Goal: Task Accomplishment & Management: Manage account settings

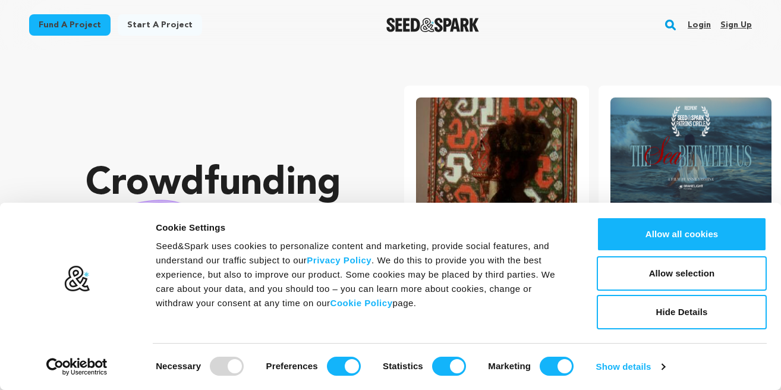
click at [699, 25] on link "Login" at bounding box center [699, 24] width 23 height 19
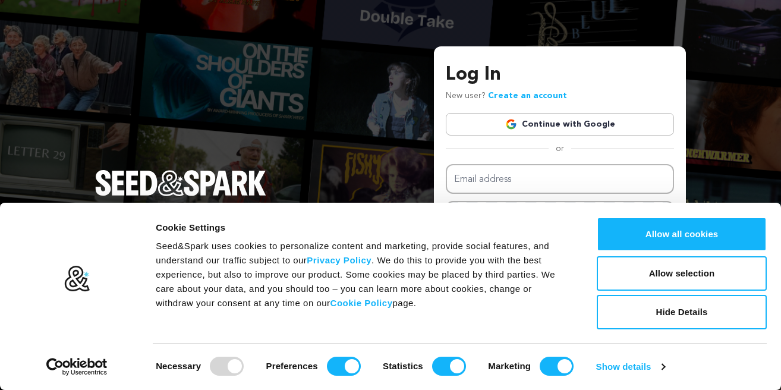
click at [545, 125] on link "Continue with Google" at bounding box center [560, 124] width 228 height 23
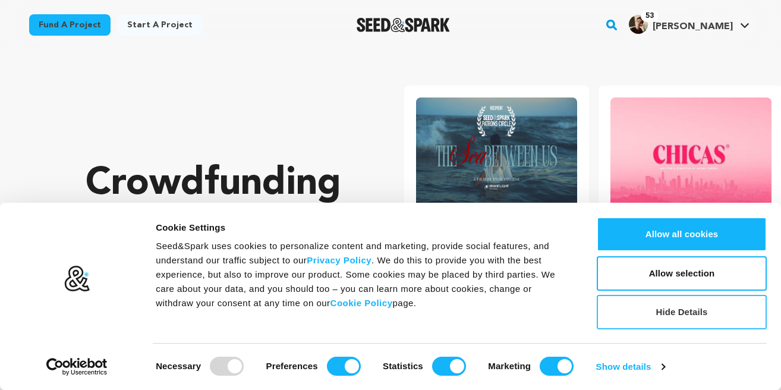
click at [686, 322] on button "Hide Details" at bounding box center [682, 312] width 170 height 34
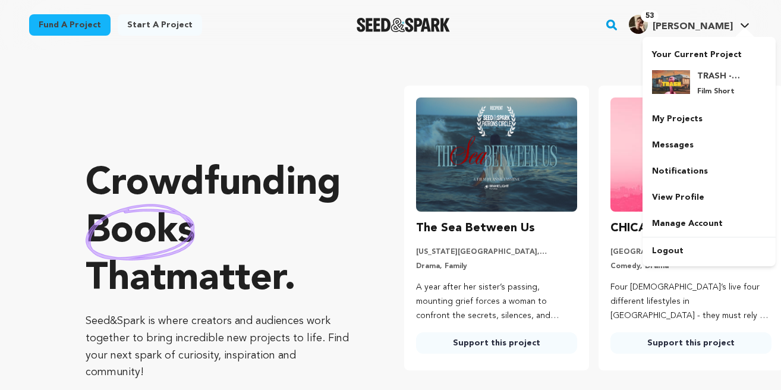
click at [724, 30] on span "[PERSON_NAME]" at bounding box center [693, 27] width 80 height 10
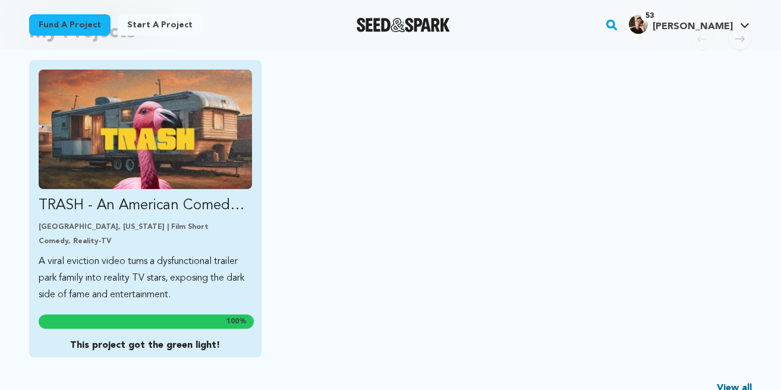
scroll to position [354, 0]
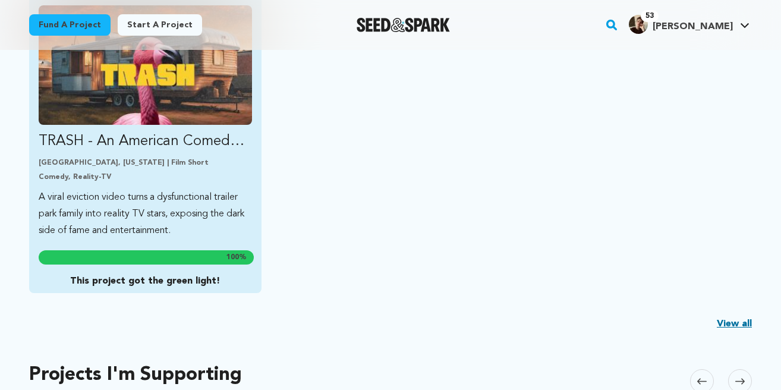
click at [179, 195] on p "A viral eviction video turns a dysfunctional trailer park family into reality T…" at bounding box center [145, 214] width 213 height 50
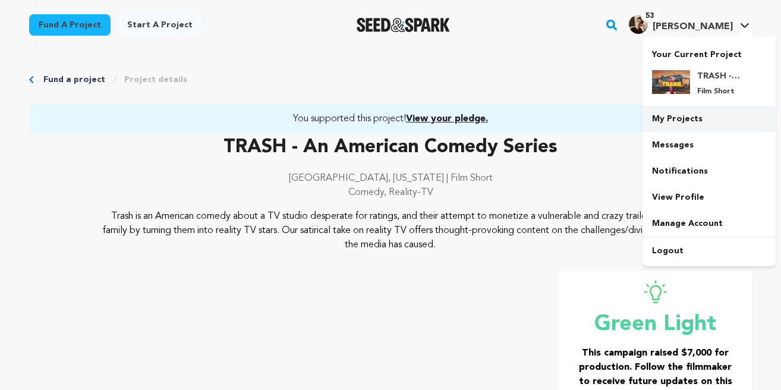
click at [682, 120] on link "My Projects" at bounding box center [709, 119] width 133 height 26
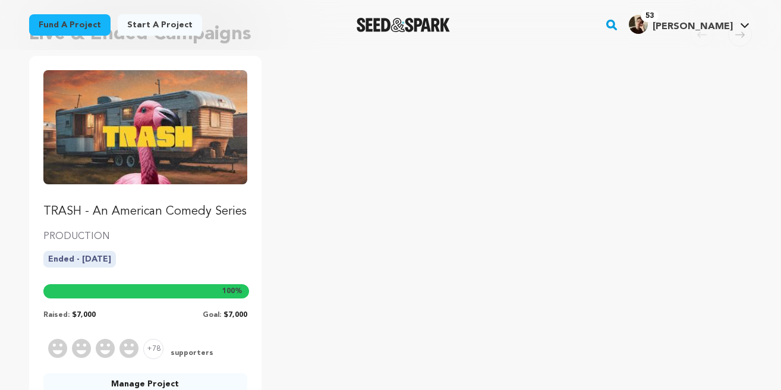
scroll to position [179, 0]
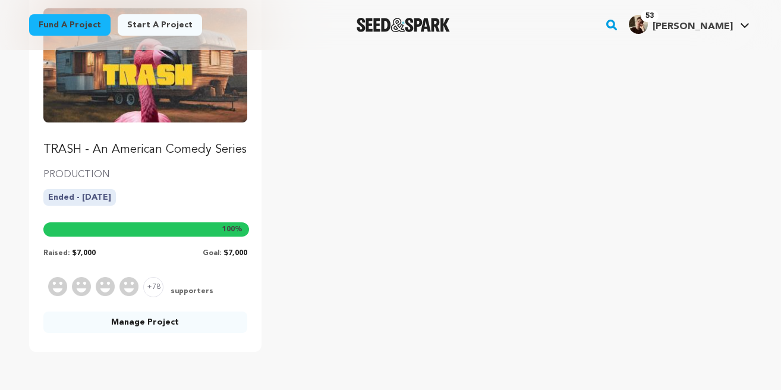
click at [199, 321] on link "Manage Project" at bounding box center [145, 322] width 204 height 21
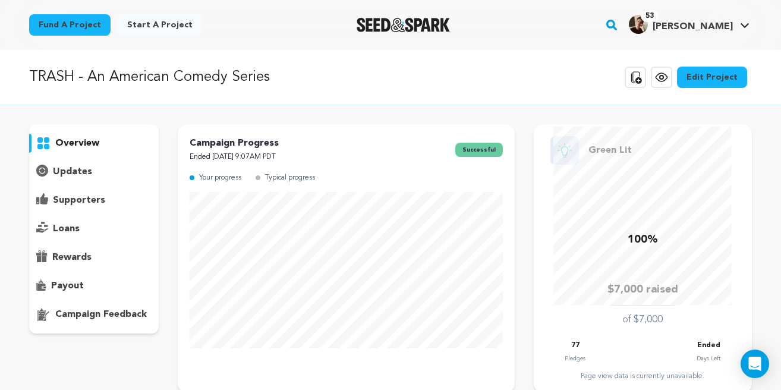
click at [81, 259] on p "rewards" at bounding box center [71, 257] width 39 height 14
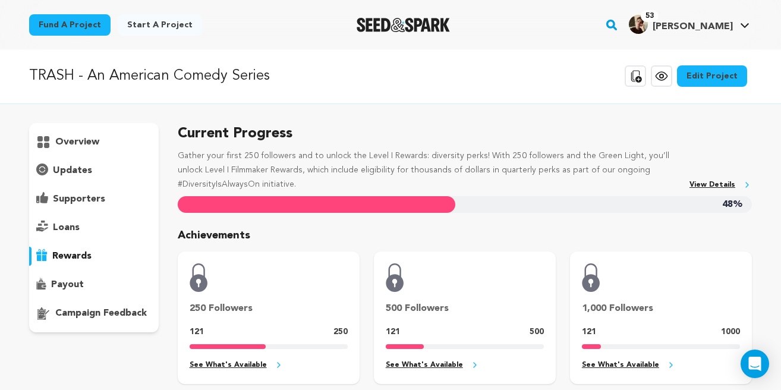
scroll to position [1, 0]
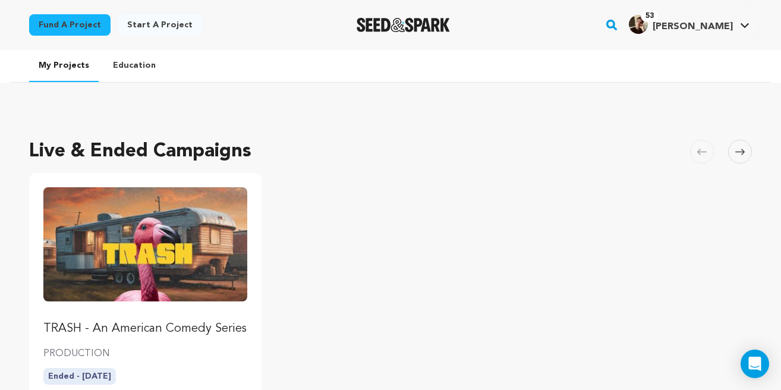
scroll to position [179, 0]
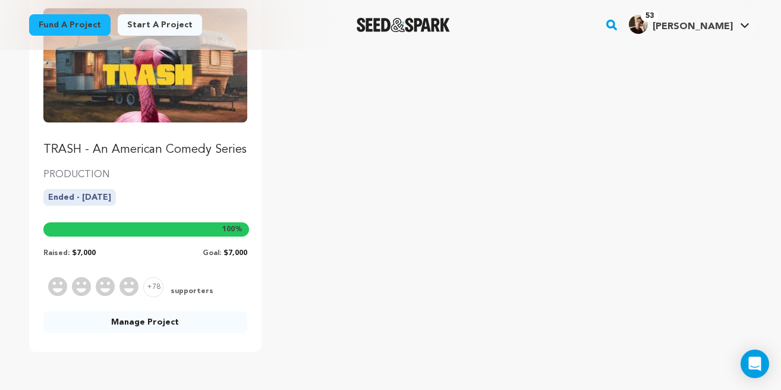
click at [94, 150] on p "TRASH - An American Comedy Series" at bounding box center [145, 150] width 204 height 17
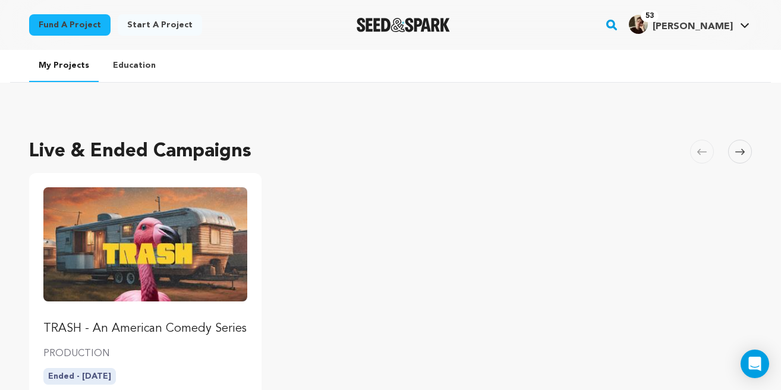
scroll to position [179, 0]
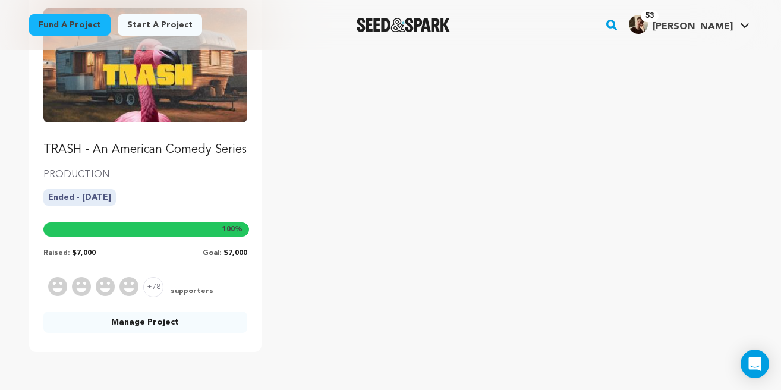
click at [139, 326] on link "Manage Project" at bounding box center [145, 322] width 204 height 21
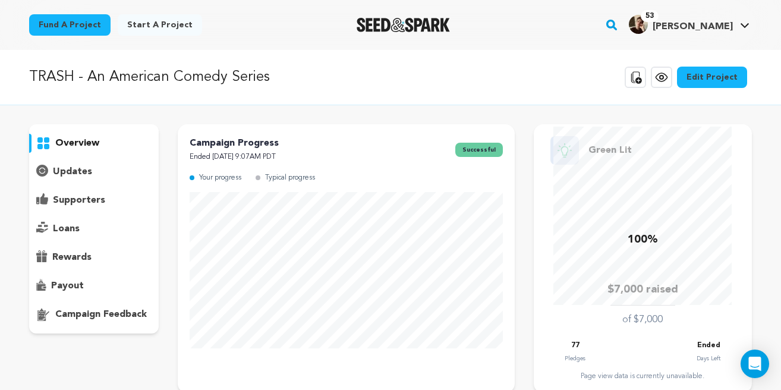
click at [83, 197] on p "supporters" at bounding box center [79, 200] width 52 height 14
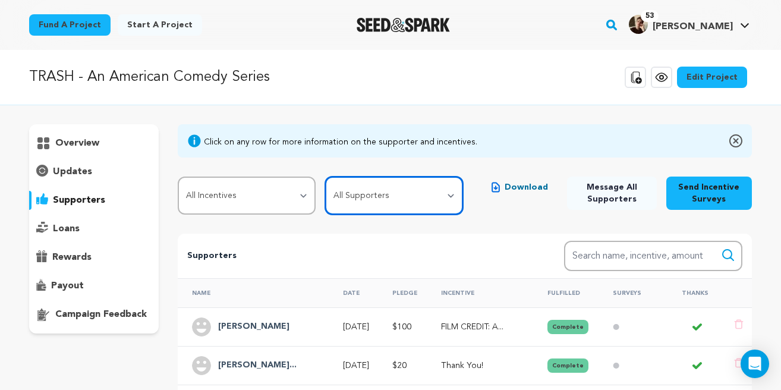
click at [400, 192] on select "All Supporters Survey not sent Survey incomplete Survey complete Incentive not …" at bounding box center [394, 196] width 138 height 38
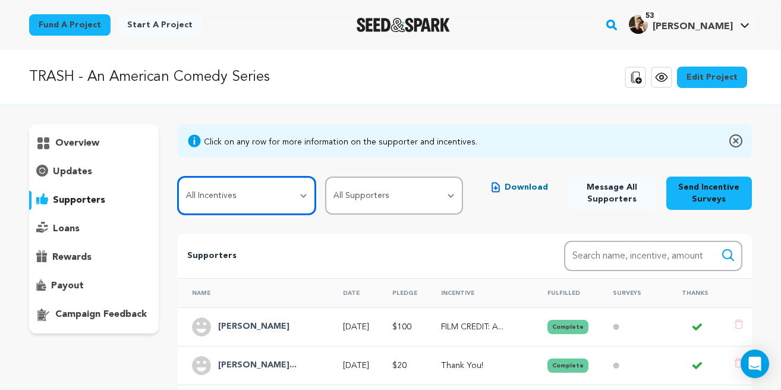
click at [294, 195] on select "All Incentives Thank You! Digital Phone Wallpaper! THANK YOU VIDEO! FILM CREDIT…" at bounding box center [247, 196] width 138 height 38
select select "96382"
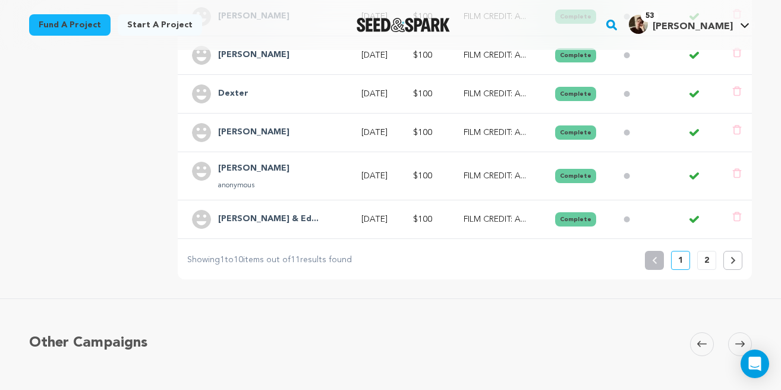
scroll to position [467, 0]
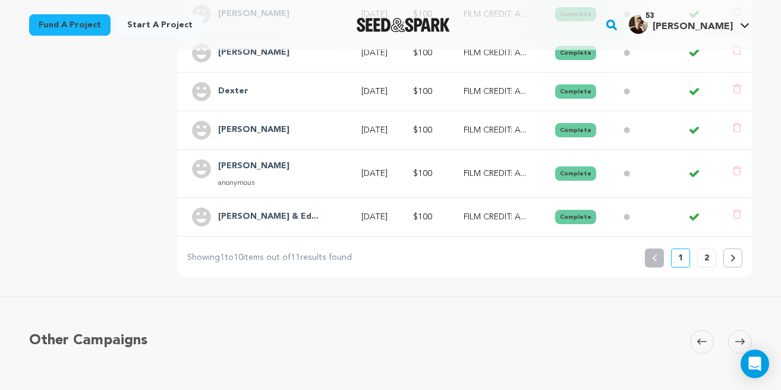
click at [704, 258] on button "2" at bounding box center [707, 258] width 19 height 19
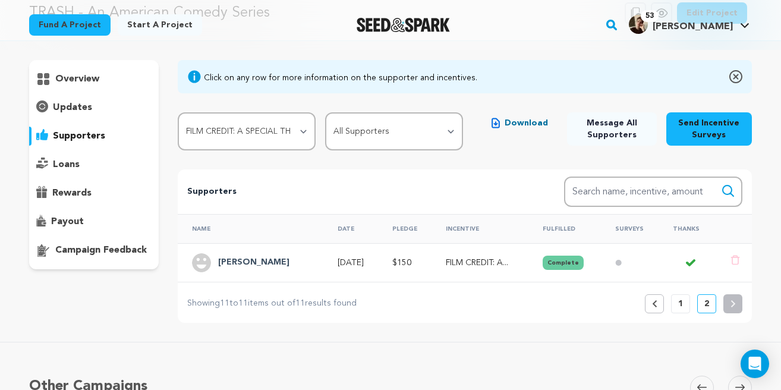
scroll to position [66, 0]
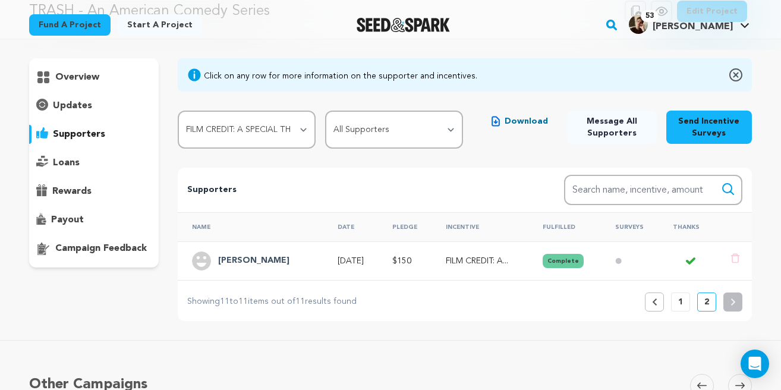
click at [681, 301] on p "1" at bounding box center [681, 302] width 5 height 12
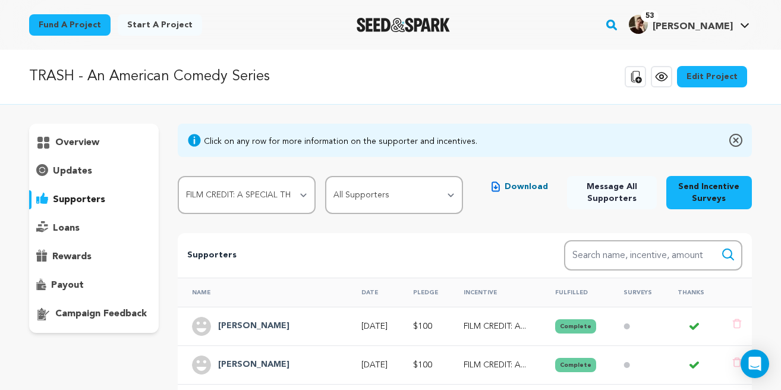
scroll to position [0, 0]
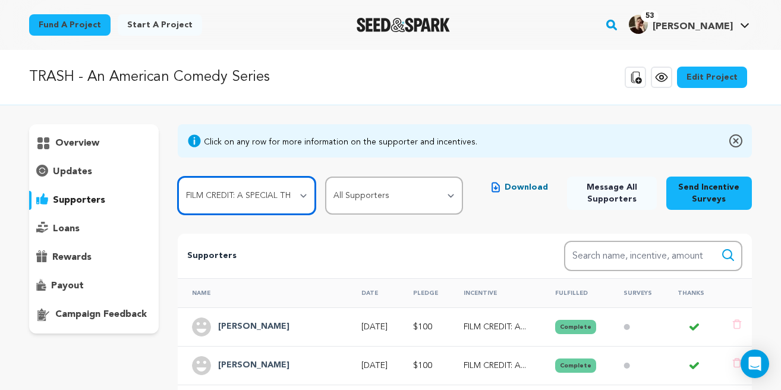
click at [305, 193] on select "All Incentives Thank You! Digital Phone Wallpaper! THANK YOU VIDEO! FILM CREDIT…" at bounding box center [247, 196] width 138 height 38
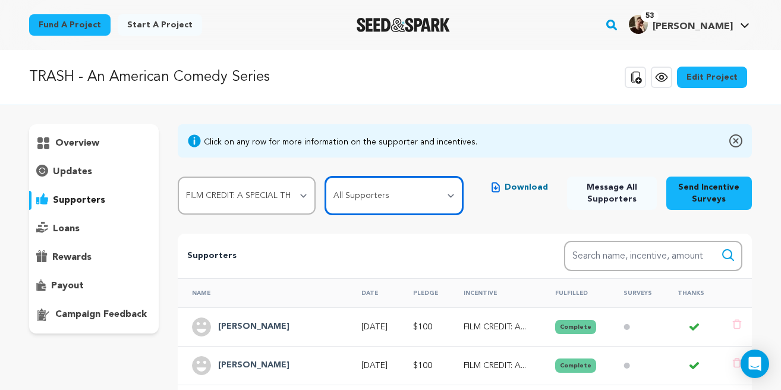
click at [434, 195] on select "All Supporters Survey not sent Survey incomplete Survey complete Incentive not …" at bounding box center [394, 196] width 138 height 38
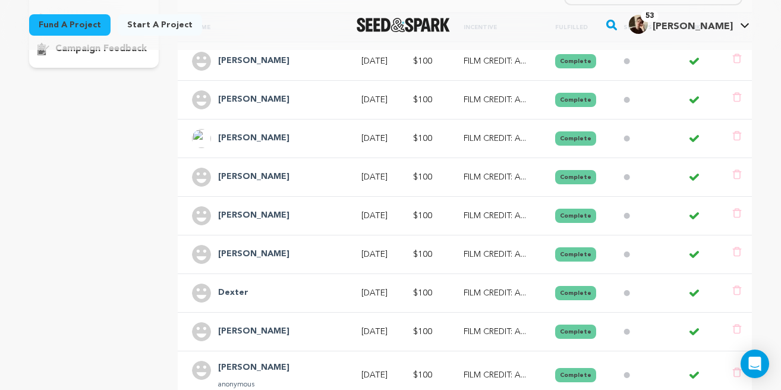
scroll to position [277, 0]
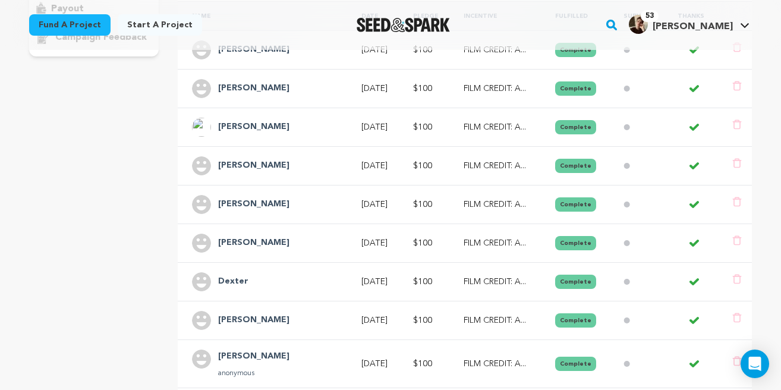
drag, startPoint x: 278, startPoint y: 321, endPoint x: 218, endPoint y: 321, distance: 60.1
click at [218, 321] on div "Laura Garratt" at bounding box center [254, 320] width 86 height 19
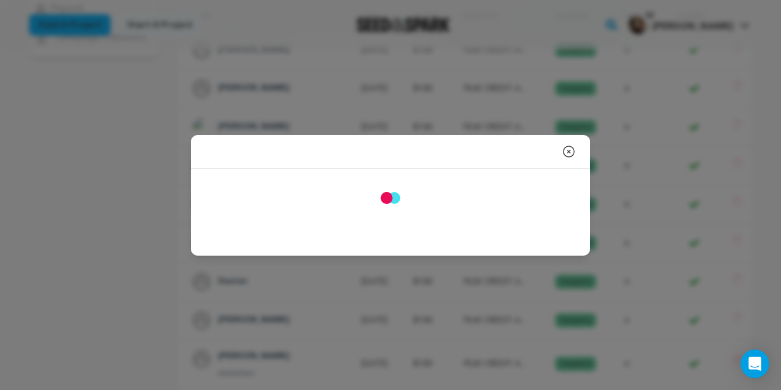
copy h4 "Laura Garratt"
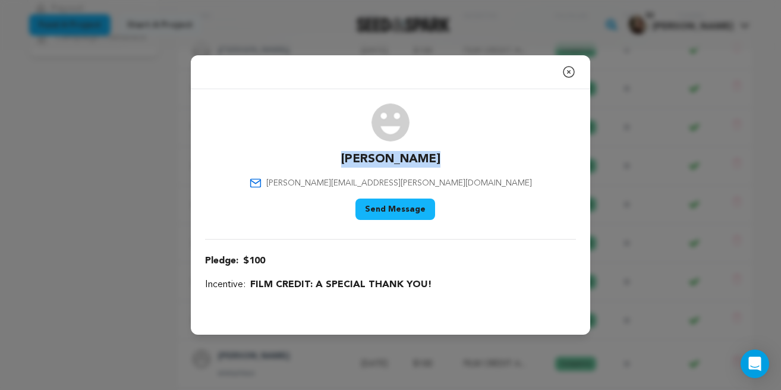
drag, startPoint x: 435, startPoint y: 161, endPoint x: 350, endPoint y: 164, distance: 84.5
click at [349, 161] on div "Laura Garratt laura.d.garratt@gmail.com Say Thank You Send Message" at bounding box center [390, 163] width 371 height 121
copy p "Laura Garratt"
click at [568, 71] on icon "button" at bounding box center [569, 72] width 11 height 11
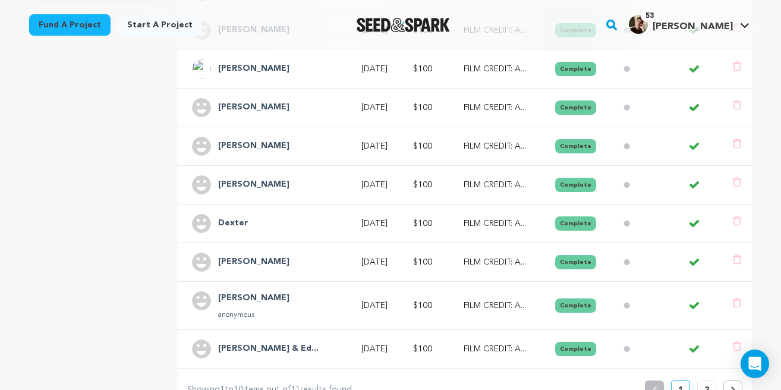
scroll to position [379, 0]
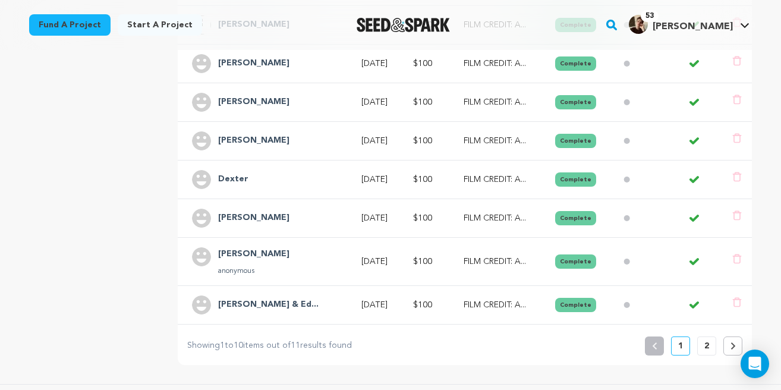
click at [268, 253] on div "Brea Angelo anonymous" at bounding box center [254, 261] width 86 height 29
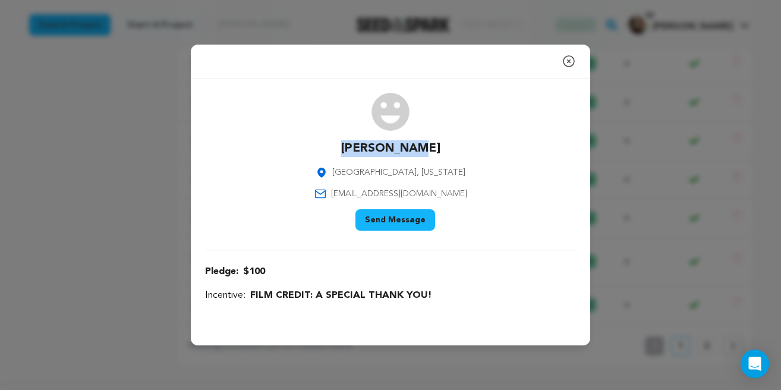
drag, startPoint x: 432, startPoint y: 150, endPoint x: 359, endPoint y: 149, distance: 73.2
click at [359, 149] on div "Brea Angelo Los Angeles, California breacola@gmail.com Say Thank You Send Messa…" at bounding box center [390, 164] width 371 height 143
copy p "Brea Angelo"
click at [567, 60] on icon "button" at bounding box center [569, 61] width 14 height 14
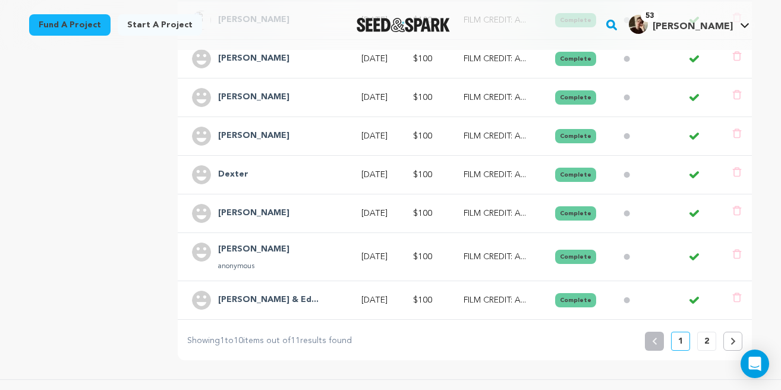
scroll to position [399, 0]
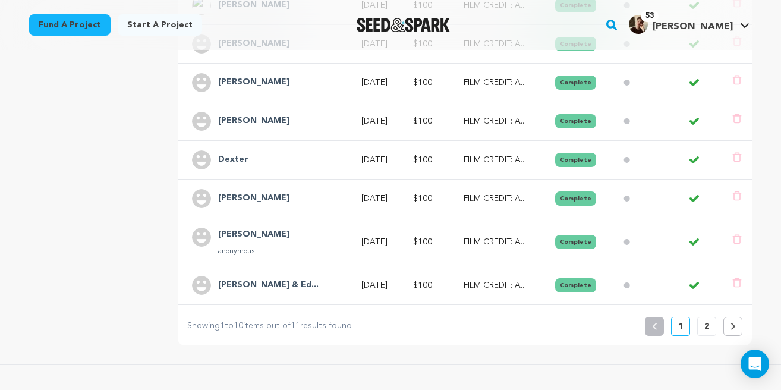
click at [706, 330] on p "2" at bounding box center [707, 327] width 5 height 12
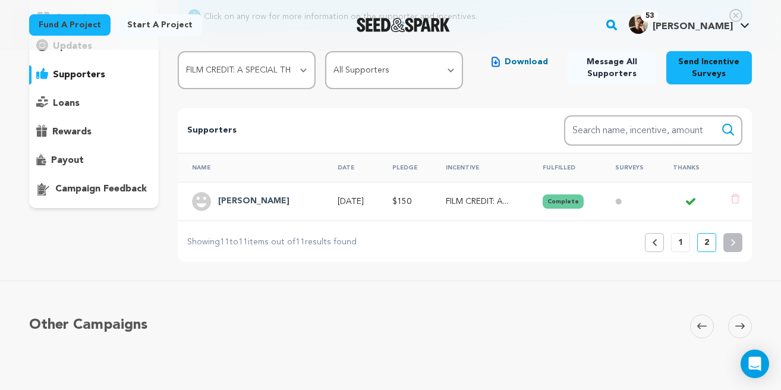
scroll to position [70, 0]
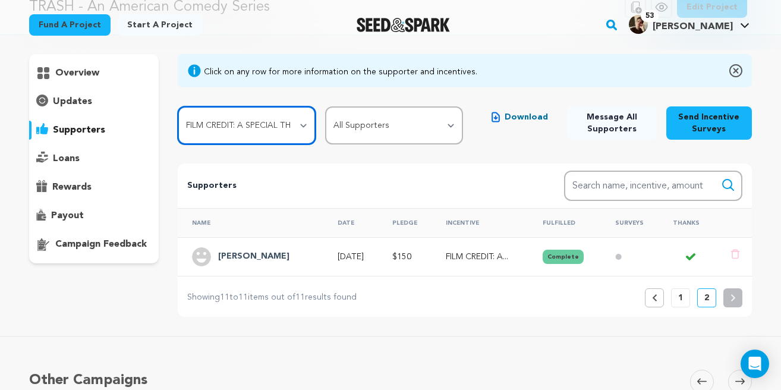
click at [295, 124] on select "All Incentives Thank You! Digital Phone Wallpaper! THANK YOU VIDEO! FILM CREDIT…" at bounding box center [247, 125] width 138 height 38
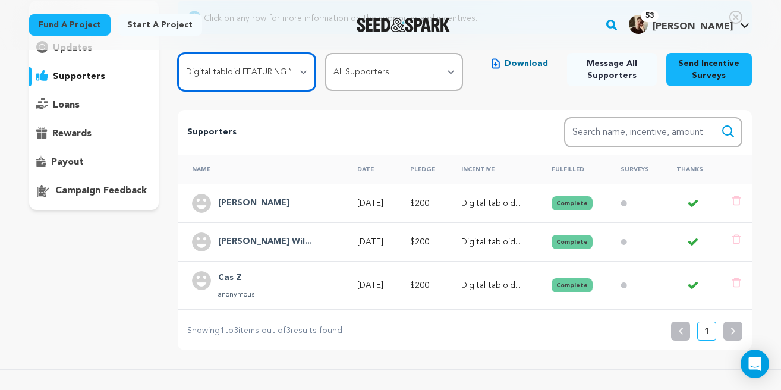
scroll to position [123, 0]
click at [277, 74] on select "All Incentives Thank You! Digital Phone Wallpaper! THANK YOU VIDEO! FILM CREDIT…" at bounding box center [247, 73] width 138 height 38
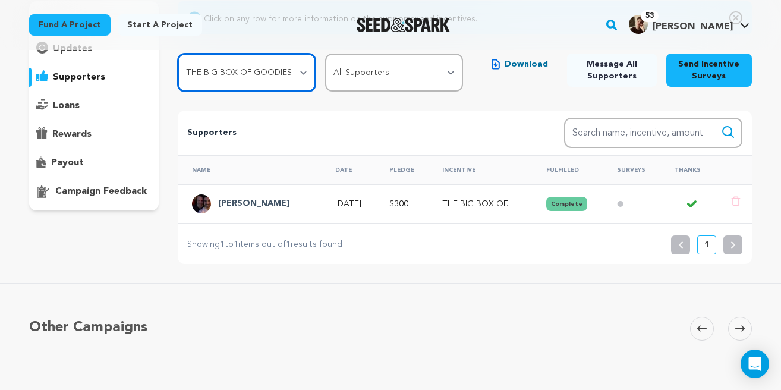
click at [300, 80] on select "All Incentives Thank You! Digital Phone Wallpaper! THANK YOU VIDEO! FILM CREDIT…" at bounding box center [247, 73] width 138 height 38
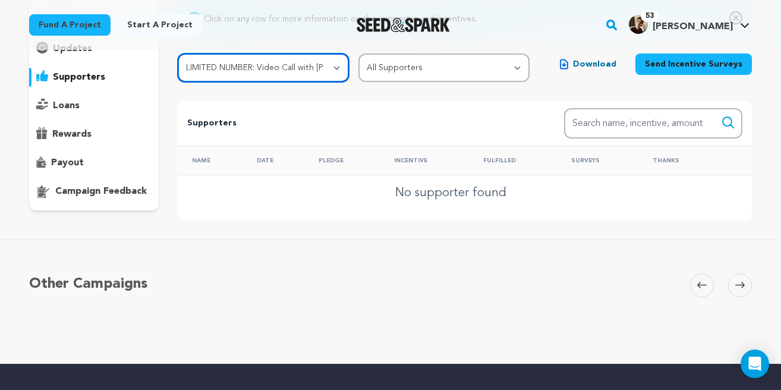
click at [295, 69] on select "All Incentives Thank You! Digital Phone Wallpaper! THANK YOU VIDEO! FILM CREDIT…" at bounding box center [263, 68] width 171 height 29
click at [299, 72] on select "All Incentives Thank You! Digital Phone Wallpaper! THANK YOU VIDEO! FILM CREDIT…" at bounding box center [263, 68] width 171 height 29
click at [309, 72] on select "All Incentives Thank You! Digital Phone Wallpaper! THANK YOU VIDEO! FILM CREDIT…" at bounding box center [263, 68] width 171 height 29
select select "96381"
click at [326, 67] on select "All Incentives Thank You! Digital Phone Wallpaper! THANK YOU VIDEO! FILM CREDIT…" at bounding box center [263, 68] width 171 height 29
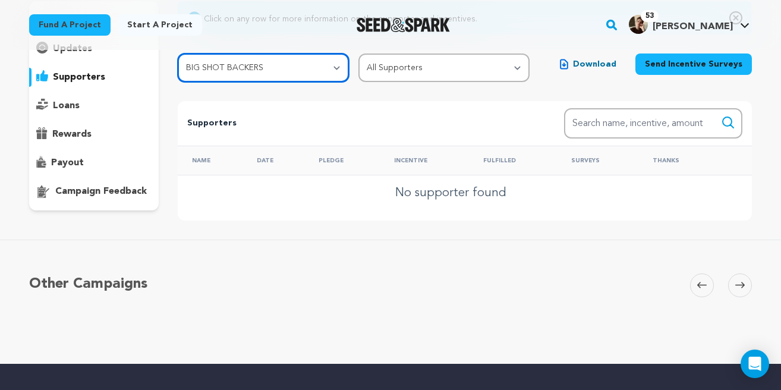
select select
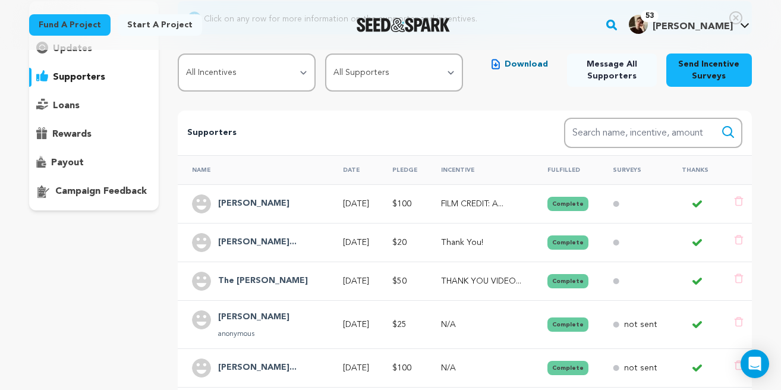
click at [411, 169] on th "Pledge" at bounding box center [402, 169] width 49 height 29
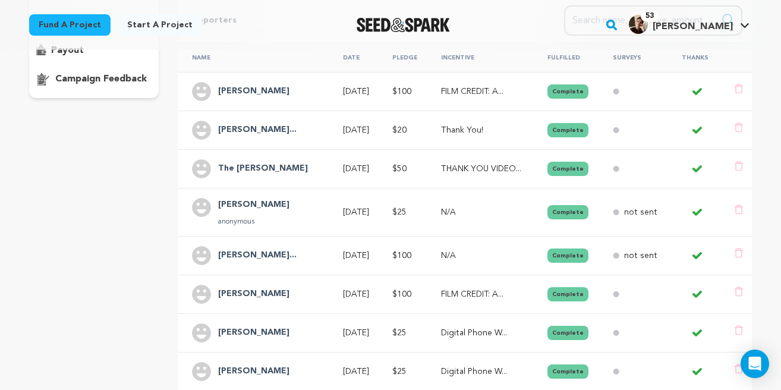
scroll to position [243, 0]
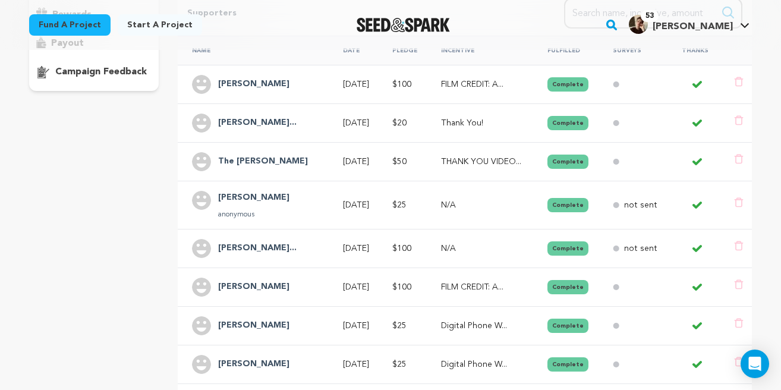
click at [171, 268] on div "Name Date Pledge Incentive Fulfilled Surveys Thanks Mike Foster Nov 1, 2024 $100" at bounding box center [465, 253] width 613 height 444
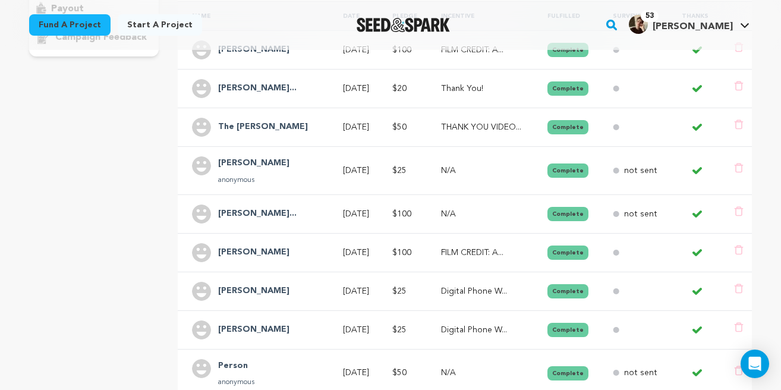
scroll to position [278, 0]
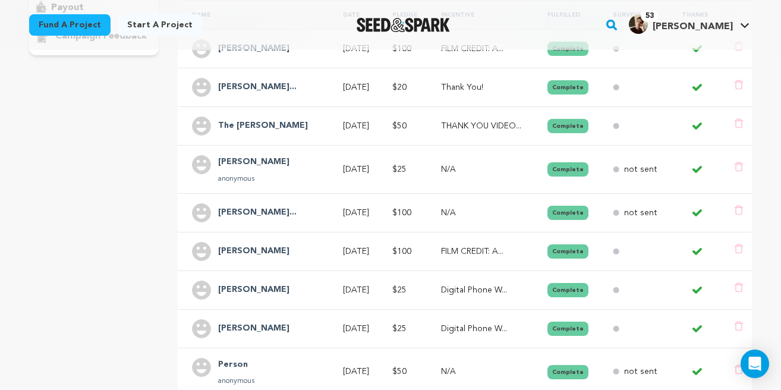
click at [260, 211] on h4 "Timothy And Jea..." at bounding box center [257, 213] width 78 height 14
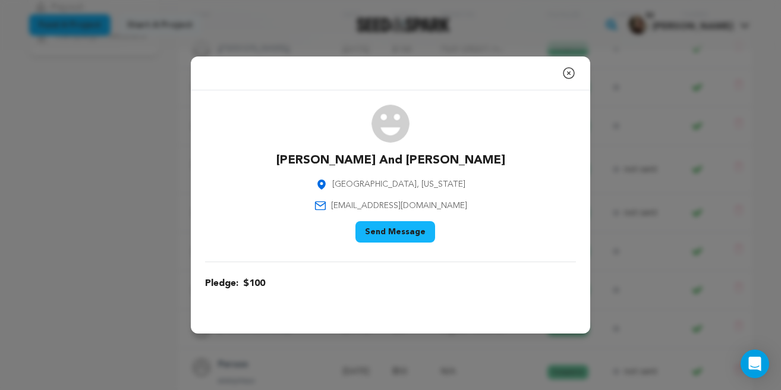
click at [570, 72] on icon "button" at bounding box center [569, 73] width 11 height 11
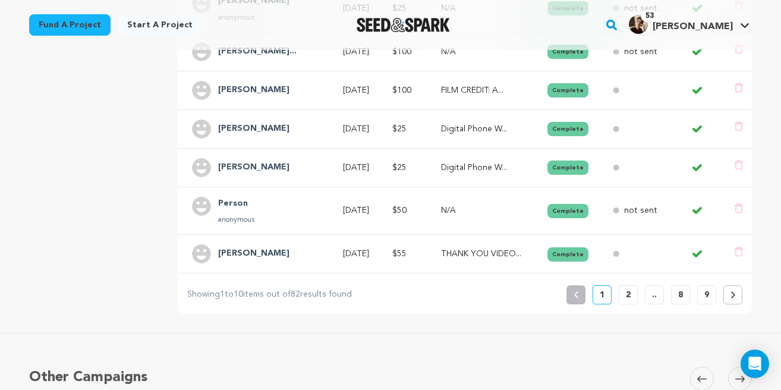
scroll to position [450, 0]
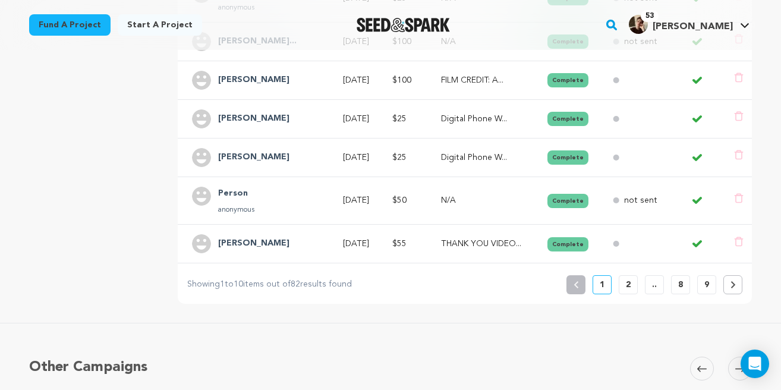
click at [626, 285] on p "2" at bounding box center [628, 285] width 5 height 12
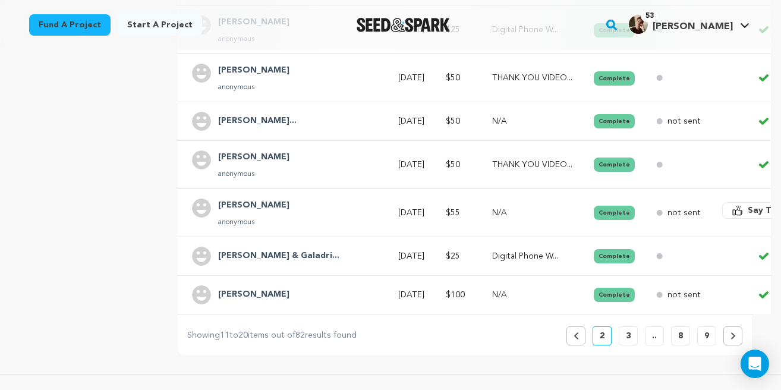
scroll to position [429, 0]
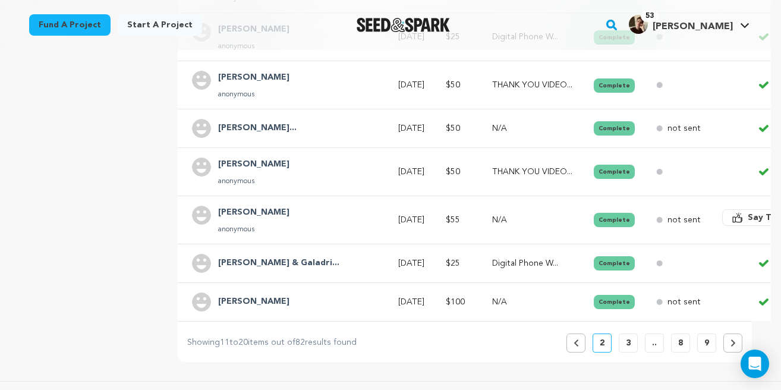
click at [631, 345] on p "3" at bounding box center [628, 343] width 5 height 12
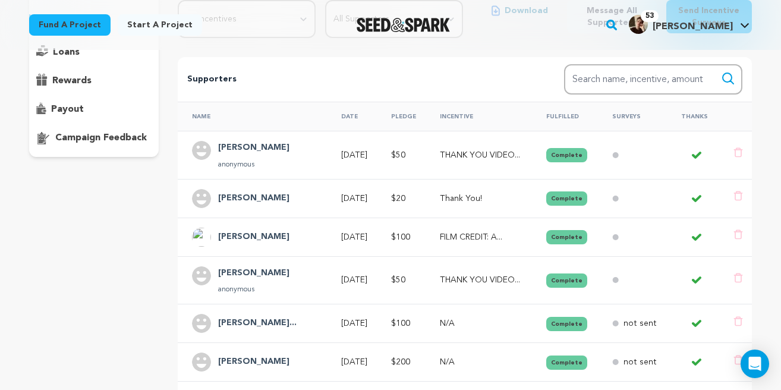
scroll to position [212, 0]
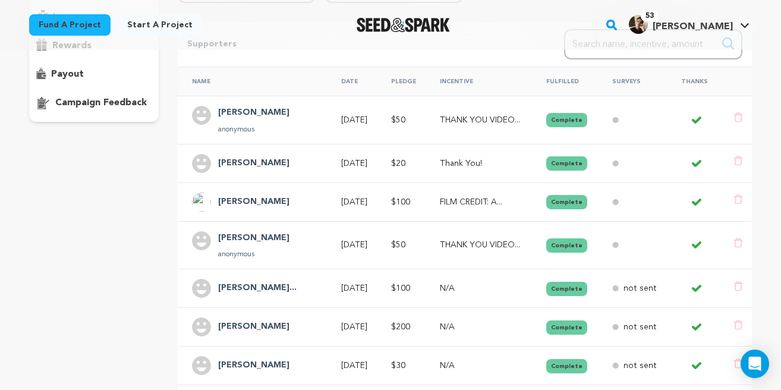
click at [271, 288] on h4 "Caroline Desmon..." at bounding box center [257, 288] width 78 height 14
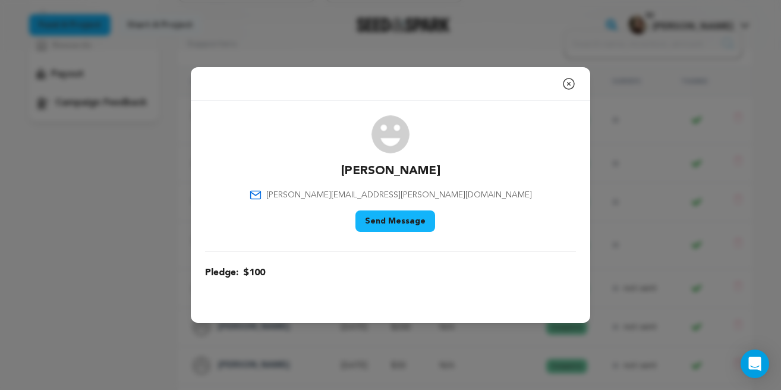
drag, startPoint x: 447, startPoint y: 171, endPoint x: 338, endPoint y: 171, distance: 108.2
click at [338, 171] on div "Caroline Desmond caroline.michelle@gmail.com Say Thank You Send Message" at bounding box center [390, 175] width 371 height 121
copy p "Caroline Desmond"
click at [567, 84] on icon "button" at bounding box center [569, 84] width 14 height 14
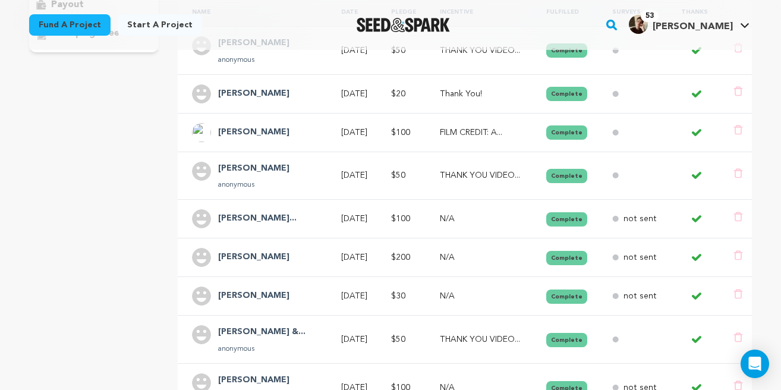
scroll to position [288, 0]
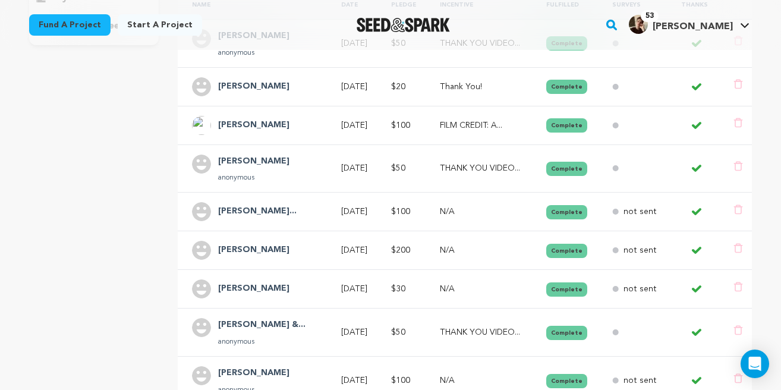
click at [239, 247] on h4 "S J Taylor" at bounding box center [253, 250] width 71 height 14
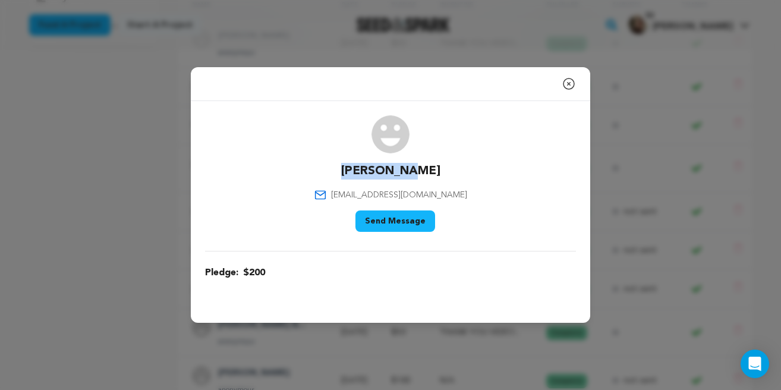
drag, startPoint x: 420, startPoint y: 171, endPoint x: 364, endPoint y: 171, distance: 56.5
click at [364, 171] on div "S J Taylor susantaylore555@gmail.com Say Thank You Send Message" at bounding box center [390, 175] width 371 height 121
copy p "S J Taylor"
click at [569, 83] on icon "button" at bounding box center [569, 83] width 11 height 11
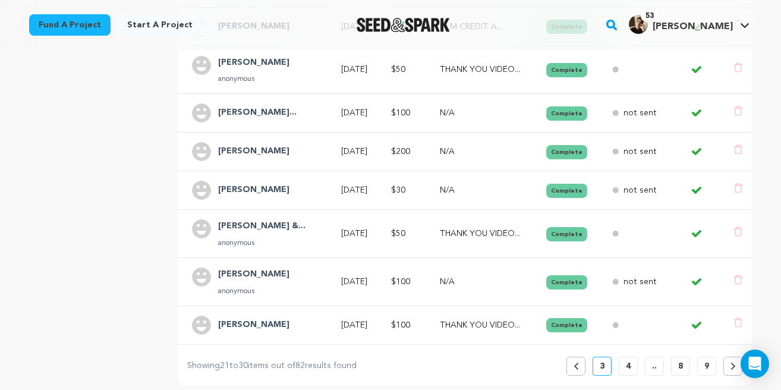
scroll to position [477, 0]
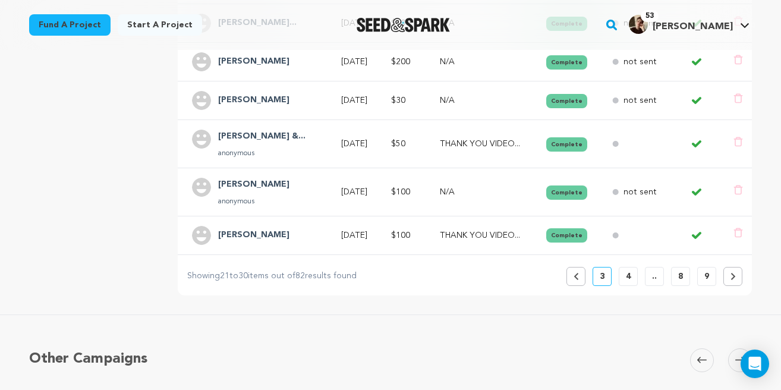
click at [627, 279] on p "4" at bounding box center [628, 277] width 5 height 12
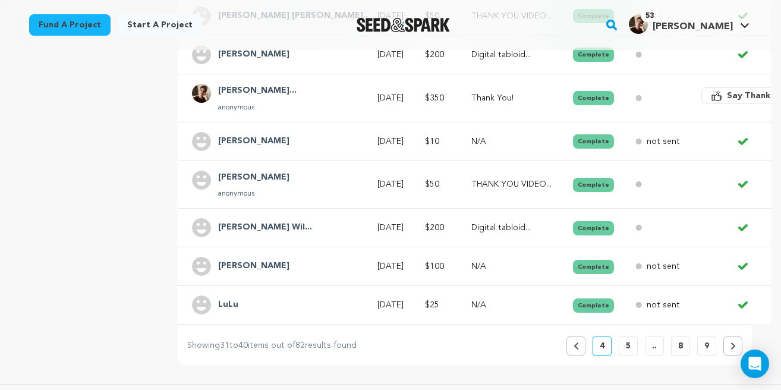
scroll to position [389, 0]
click at [630, 348] on p "5" at bounding box center [628, 346] width 5 height 12
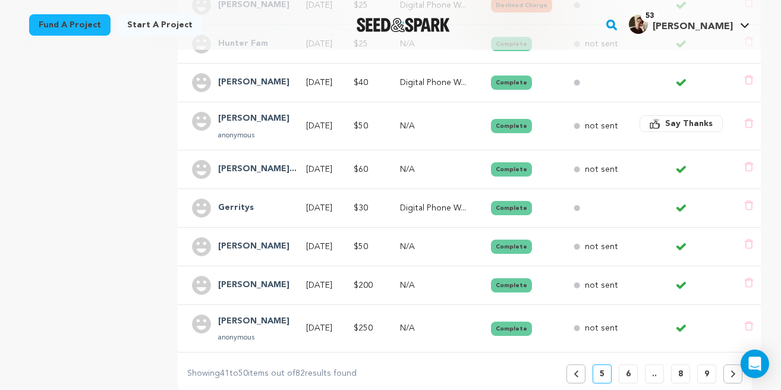
scroll to position [370, 0]
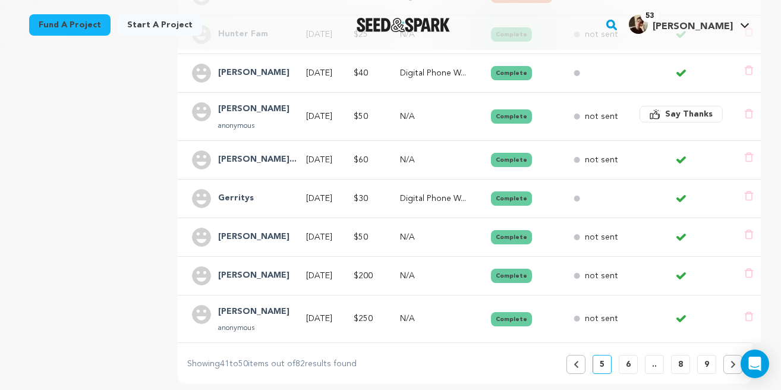
click at [624, 364] on button "6" at bounding box center [628, 364] width 19 height 19
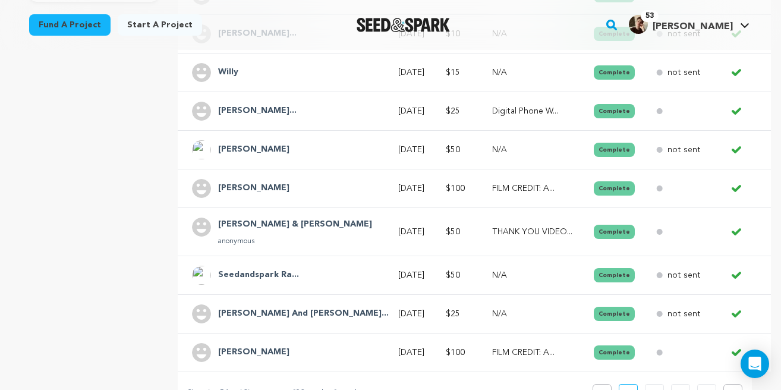
scroll to position [362, 0]
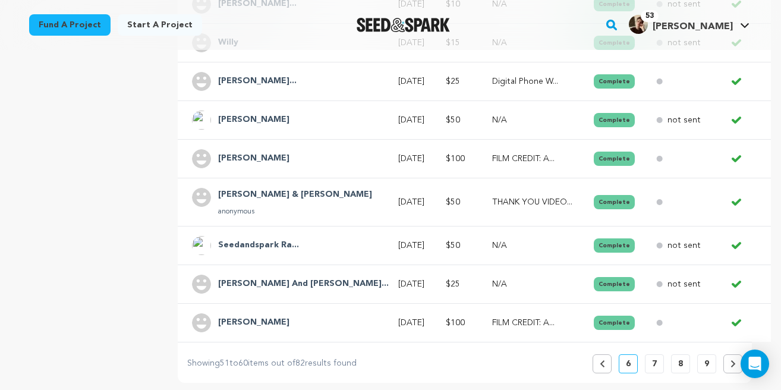
click at [651, 365] on button "7" at bounding box center [654, 363] width 19 height 19
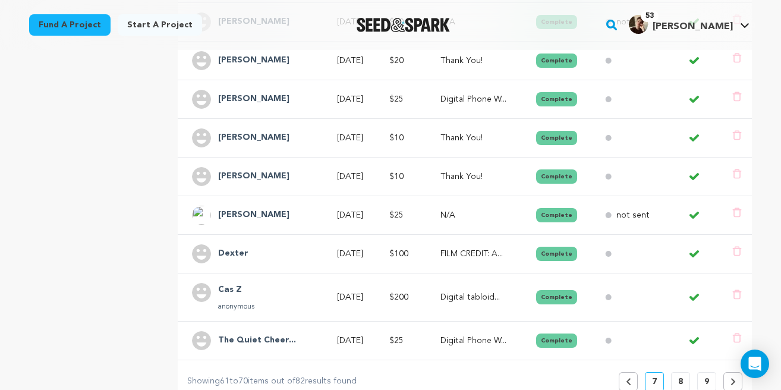
scroll to position [372, 0]
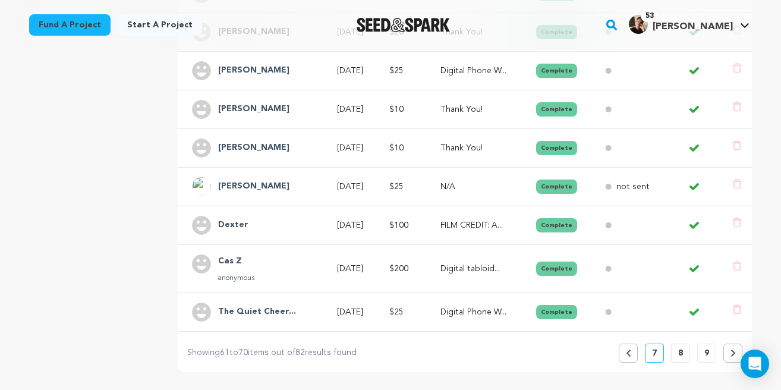
click at [687, 354] on button "8" at bounding box center [680, 353] width 19 height 19
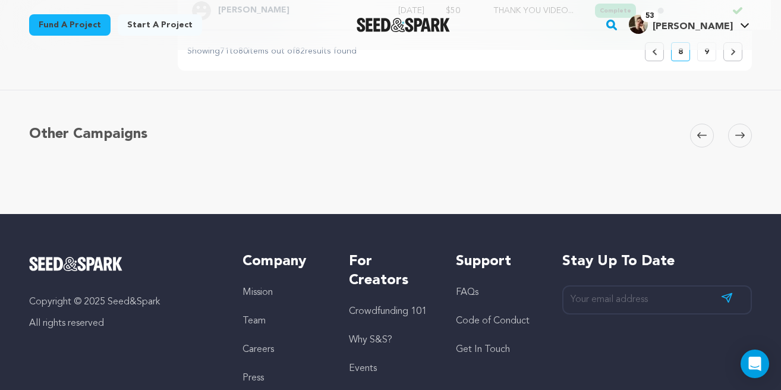
scroll to position [636, 0]
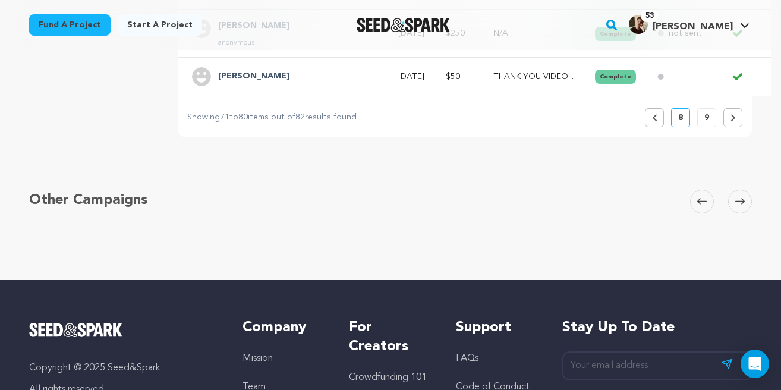
click at [708, 112] on p "9" at bounding box center [707, 118] width 5 height 12
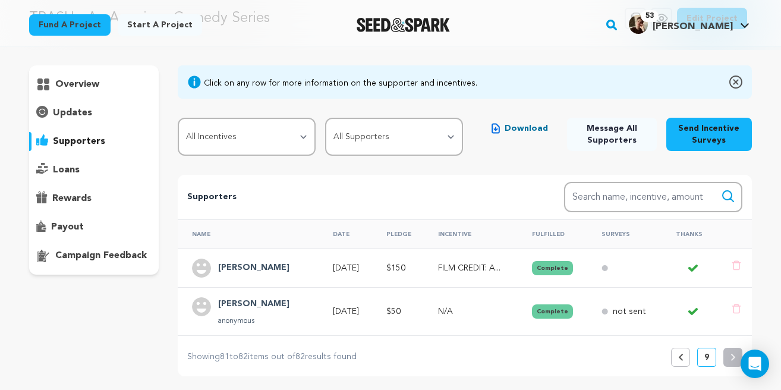
scroll to position [84, 0]
